Goal: Use online tool/utility: Use online tool/utility

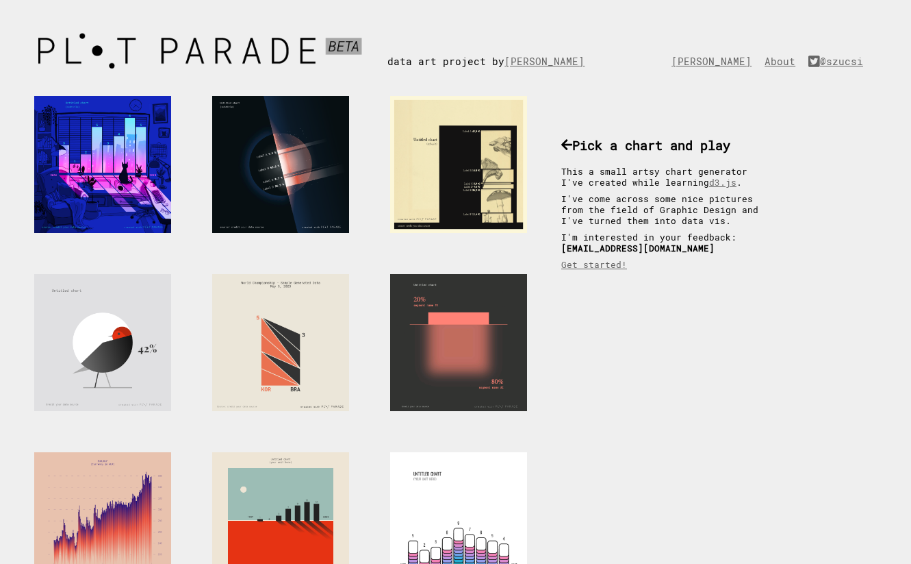
click at [474, 315] on div at bounding box center [458, 342] width 137 height 137
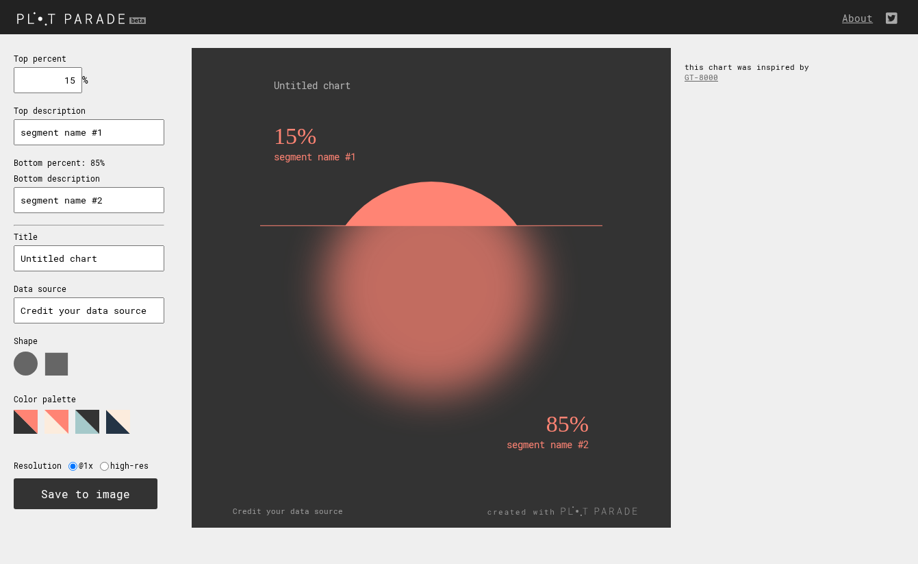
click at [88, 412] on g at bounding box center [87, 422] width 24 height 24
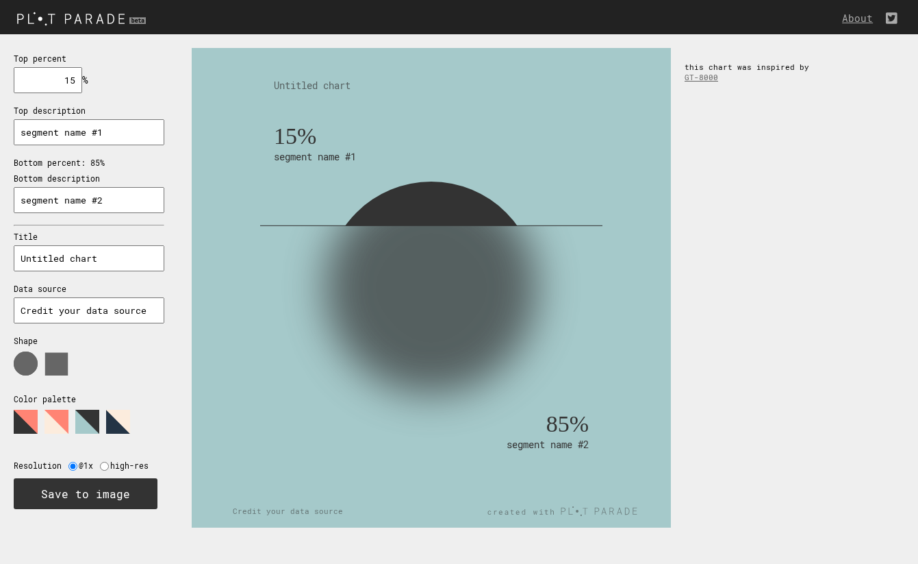
click at [116, 410] on polygon at bounding box center [118, 422] width 24 height 24
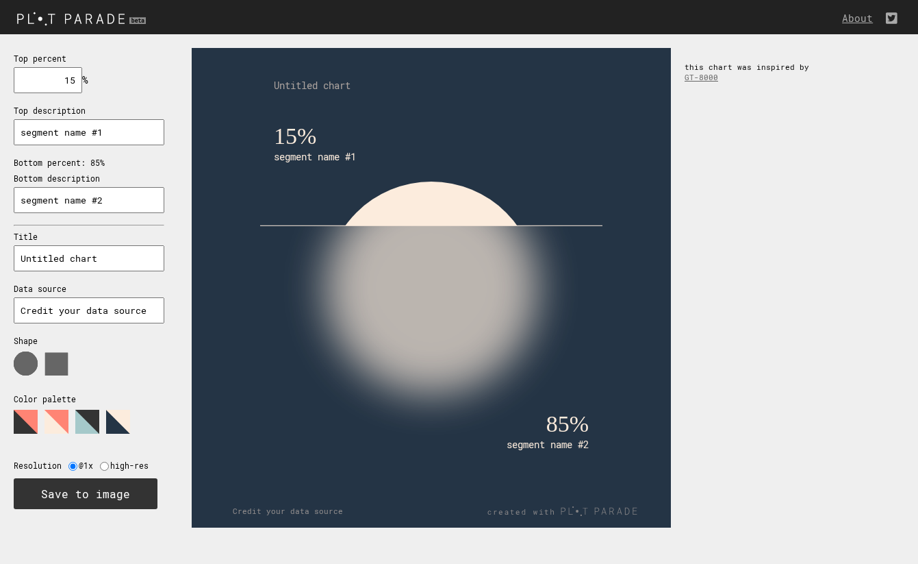
click at [95, 410] on polygon at bounding box center [87, 422] width 24 height 24
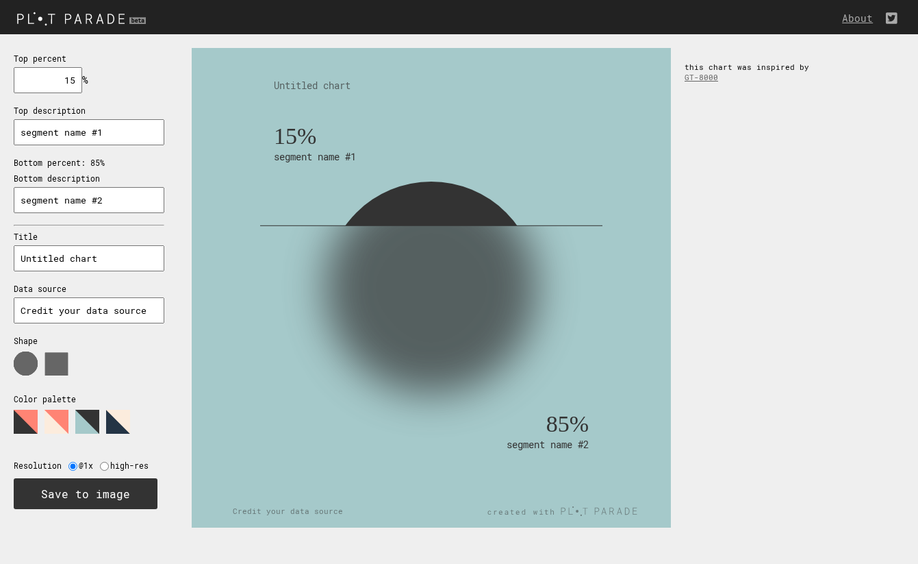
click at [120, 418] on polygon at bounding box center [118, 422] width 24 height 24
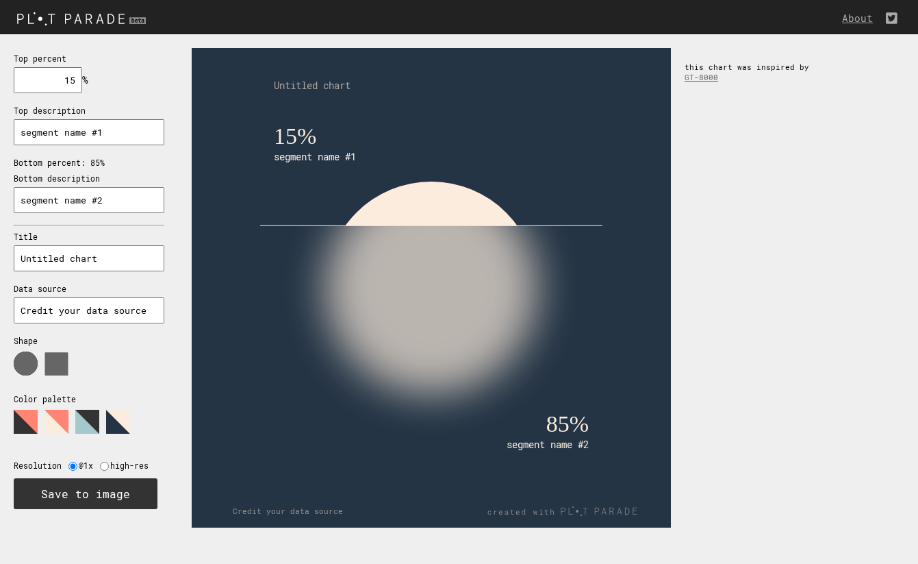
drag, startPoint x: 118, startPoint y: 194, endPoint x: -29, endPoint y: 166, distance: 150.6
click at [0, 0] on html "About Top percent 15 % needs to be between 0% and 100% Top description segment …" at bounding box center [459, 0] width 918 height 0
click at [128, 133] on input "segment name #1" at bounding box center [89, 132] width 151 height 26
drag, startPoint x: 119, startPoint y: 192, endPoint x: 15, endPoint y: 183, distance: 104.5
click at [15, 187] on input "segment name #2" at bounding box center [89, 200] width 151 height 26
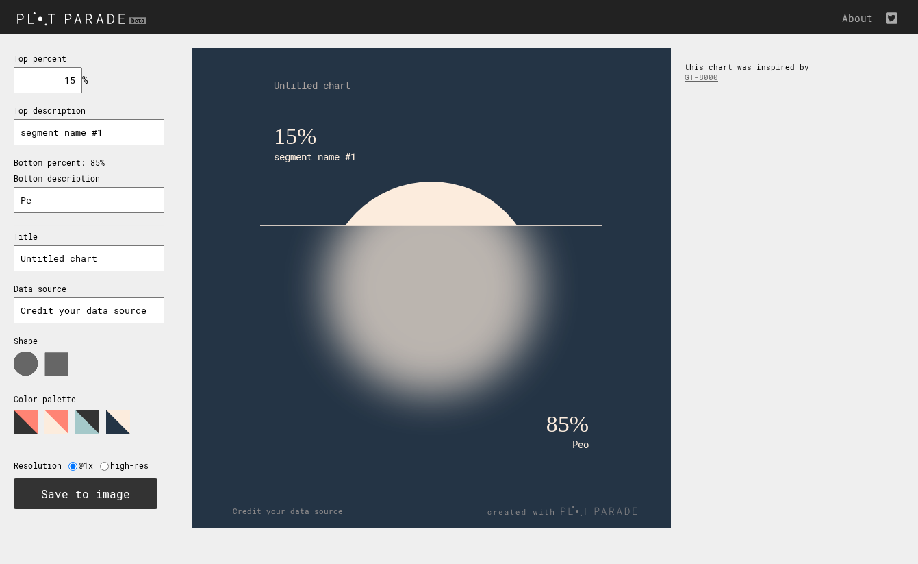
type input "P"
drag, startPoint x: 105, startPoint y: 131, endPoint x: -5, endPoint y: 112, distance: 111.8
click at [0, 0] on html "About Top percent 15 % needs to be between 0% and 100% Top description segment …" at bounding box center [459, 0] width 918 height 0
click at [21, 196] on input "Polluted Skies" at bounding box center [89, 200] width 151 height 26
type input "Light-Polluted Skies"
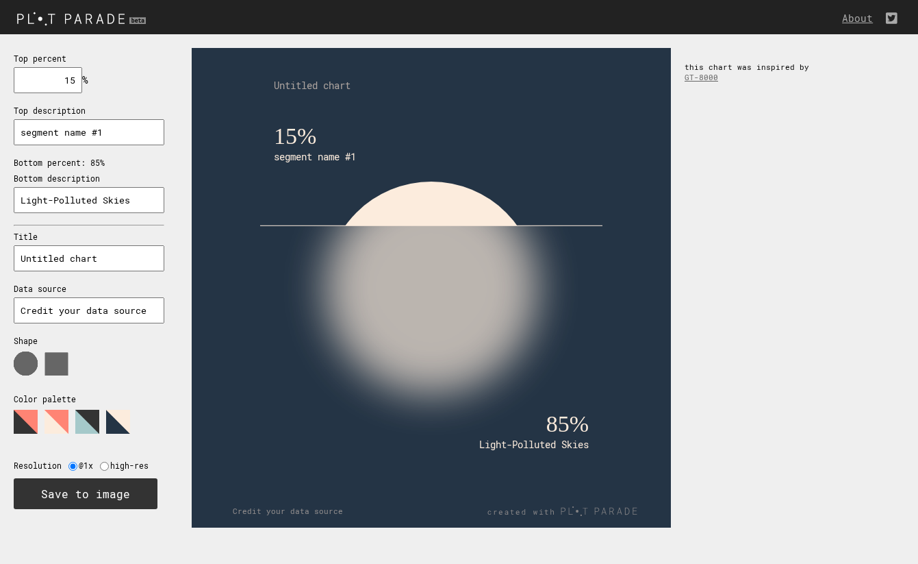
drag, startPoint x: 113, startPoint y: 121, endPoint x: 174, endPoint y: 138, distance: 63.1
click at [175, 139] on div "Top percent 15 % needs to be between 0% and 100% Top description segment name #…" at bounding box center [89, 280] width 178 height 492
drag, startPoint x: 125, startPoint y: 197, endPoint x: -28, endPoint y: 162, distance: 157.5
click at [0, 0] on html "About Top percent 15 % needs to be between 0% and 100% Top description Non Bott…" at bounding box center [459, 0] width 918 height 0
click at [58, 131] on input "Non" at bounding box center [89, 132] width 151 height 26
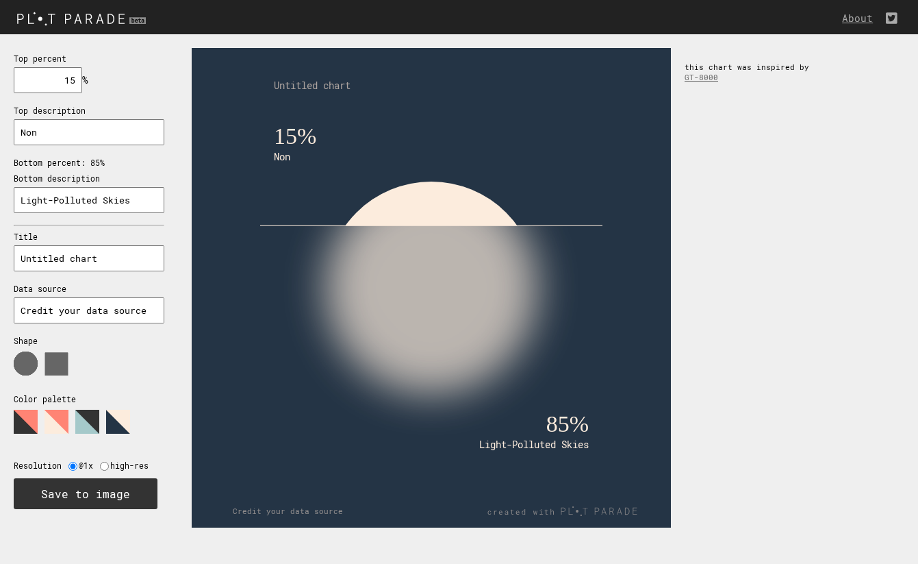
paste input "Light-Polluted Skies"
click at [38, 128] on input "Non Light-Polluted Skies" at bounding box center [89, 132] width 151 height 26
type input "Non Light-Polluted Skies"
drag, startPoint x: 106, startPoint y: 251, endPoint x: 1, endPoint y: 238, distance: 106.3
click at [1, 238] on div "Top percent 15 % needs to be between 0% and 100% Top description Non Light-Poll…" at bounding box center [89, 280] width 178 height 492
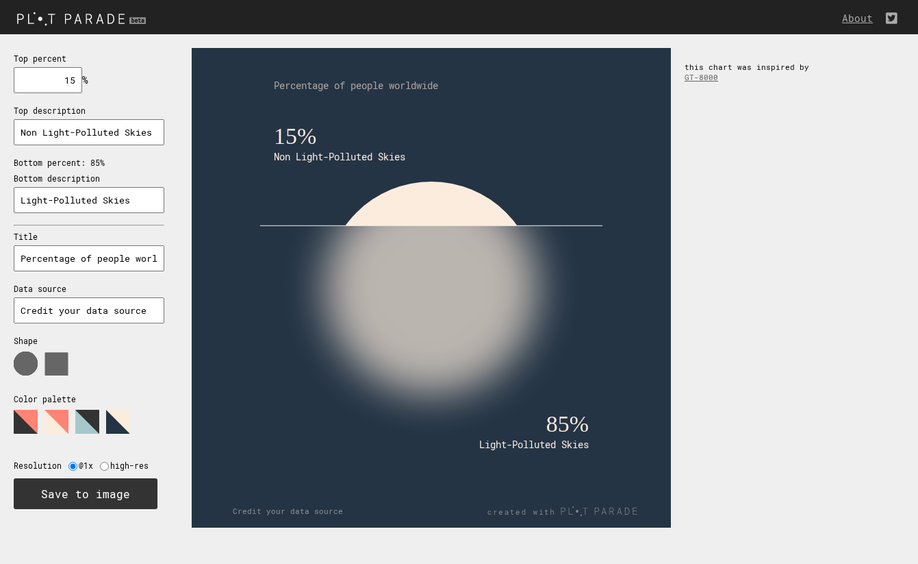
drag, startPoint x: 21, startPoint y: 253, endPoint x: 247, endPoint y: 255, distance: 226.7
click at [247, 255] on section "Top percent 15 % needs to be between 0% and 100% Top description Non Light-Poll…" at bounding box center [459, 287] width 918 height 507
click at [349, 88] on text "Percentage of people worldwide" at bounding box center [356, 85] width 164 height 13
drag, startPoint x: 23, startPoint y: 249, endPoint x: 247, endPoint y: 253, distance: 224.7
click at [247, 253] on section "Top percent 15 % needs to be between 0% and 100% Top description Non Light-Poll…" at bounding box center [459, 287] width 918 height 507
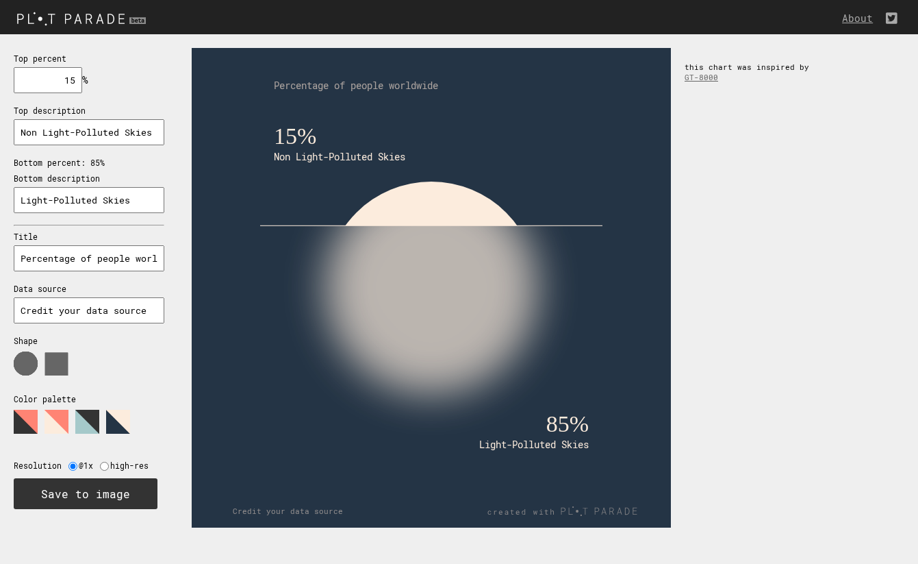
paste input "How Many People Can Still See the Stars? Global Light Pollution Exposure"
click at [29, 252] on input "How Many People Can Still See the Stars? Global Light Pollution Exposure" at bounding box center [89, 258] width 151 height 26
drag, startPoint x: 151, startPoint y: 251, endPoint x: 0, endPoint y: 243, distance: 150.9
click at [0, 243] on div "Top percent 15 % needs to be between 0% and 100% Top description Non Light-Poll…" at bounding box center [89, 280] width 178 height 492
click at [19, 253] on input "How Many People Can Still See the Stars? Global Light Pollution Exposure" at bounding box center [89, 258] width 151 height 26
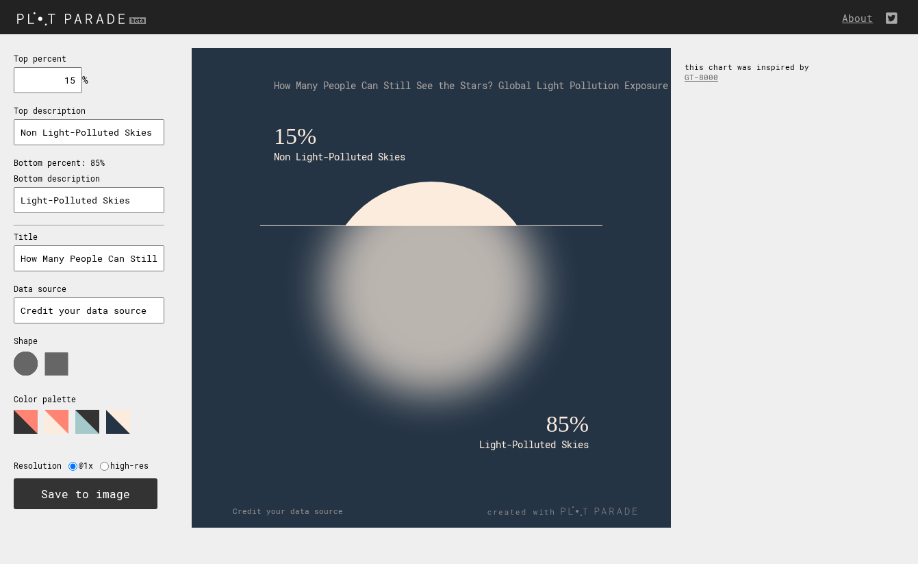
drag, startPoint x: 19, startPoint y: 253, endPoint x: 223, endPoint y: 253, distance: 203.4
click at [223, 253] on section "Top percent 15 % needs to be between 0% and 100% Top description Non Light-Poll…" at bounding box center [459, 287] width 918 height 507
click at [104, 256] on input "How Many People Can Still See the Stars? Global Light Pollution Exposure" at bounding box center [89, 258] width 151 height 26
drag, startPoint x: 76, startPoint y: 253, endPoint x: -5, endPoint y: 247, distance: 81.1
click at [0, 0] on html "About Top percent 15 % needs to be between 0% and 100% Top description Non Ligh…" at bounding box center [459, 0] width 918 height 0
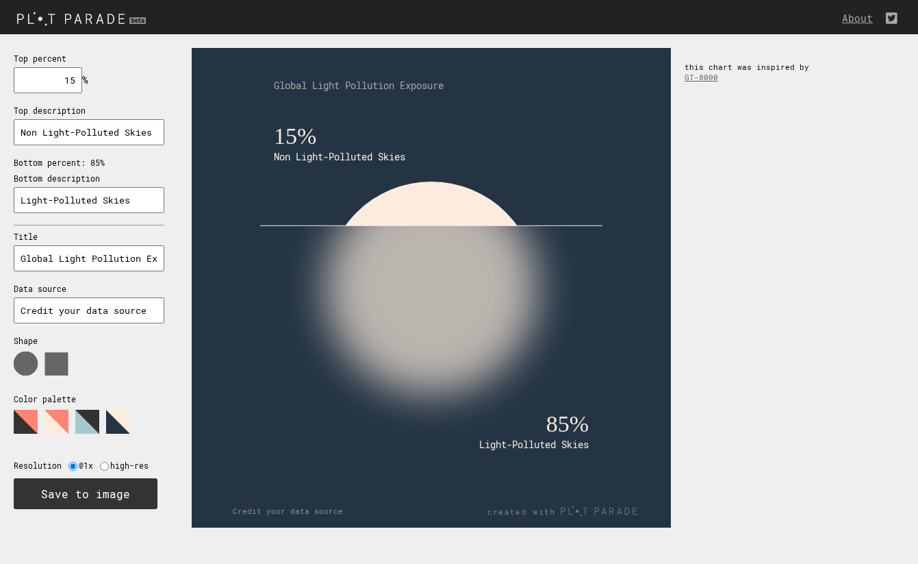
type input "Global Light Pollution Exposure"
click at [79, 78] on input "15" at bounding box center [48, 80] width 68 height 26
type input "1"
type input "20"
click at [798, 227] on div "20% Non Light-Polluted Skies 80% Light-Polluted Skies Global Light Pollution Ex…" at bounding box center [548, 287] width 740 height 507
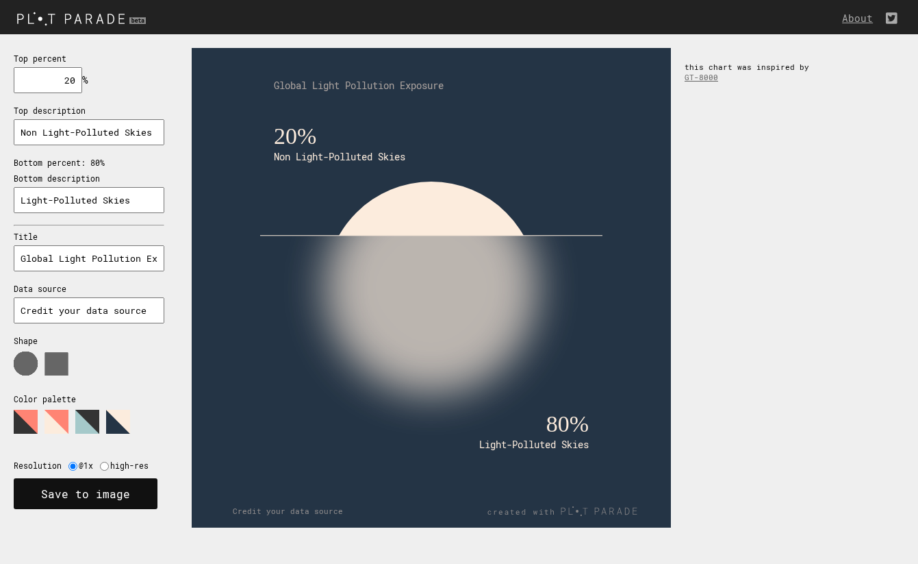
click at [127, 483] on button "Save to image" at bounding box center [86, 493] width 144 height 31
click at [478, 137] on rect at bounding box center [431, 287] width 397 height 397
click at [81, 488] on button "Save to image" at bounding box center [86, 493] width 144 height 31
click at [195, 215] on rect at bounding box center [431, 287] width 479 height 479
